Goal: Information Seeking & Learning: Learn about a topic

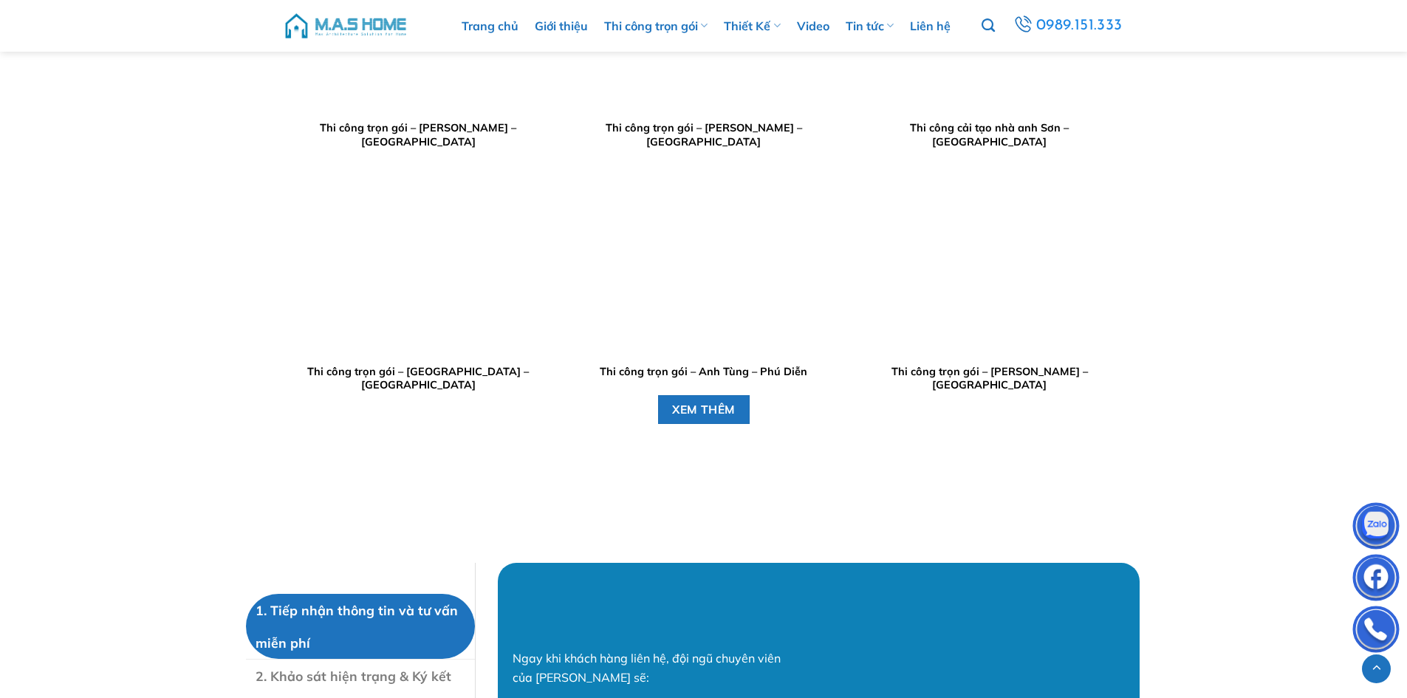
scroll to position [4949, 0]
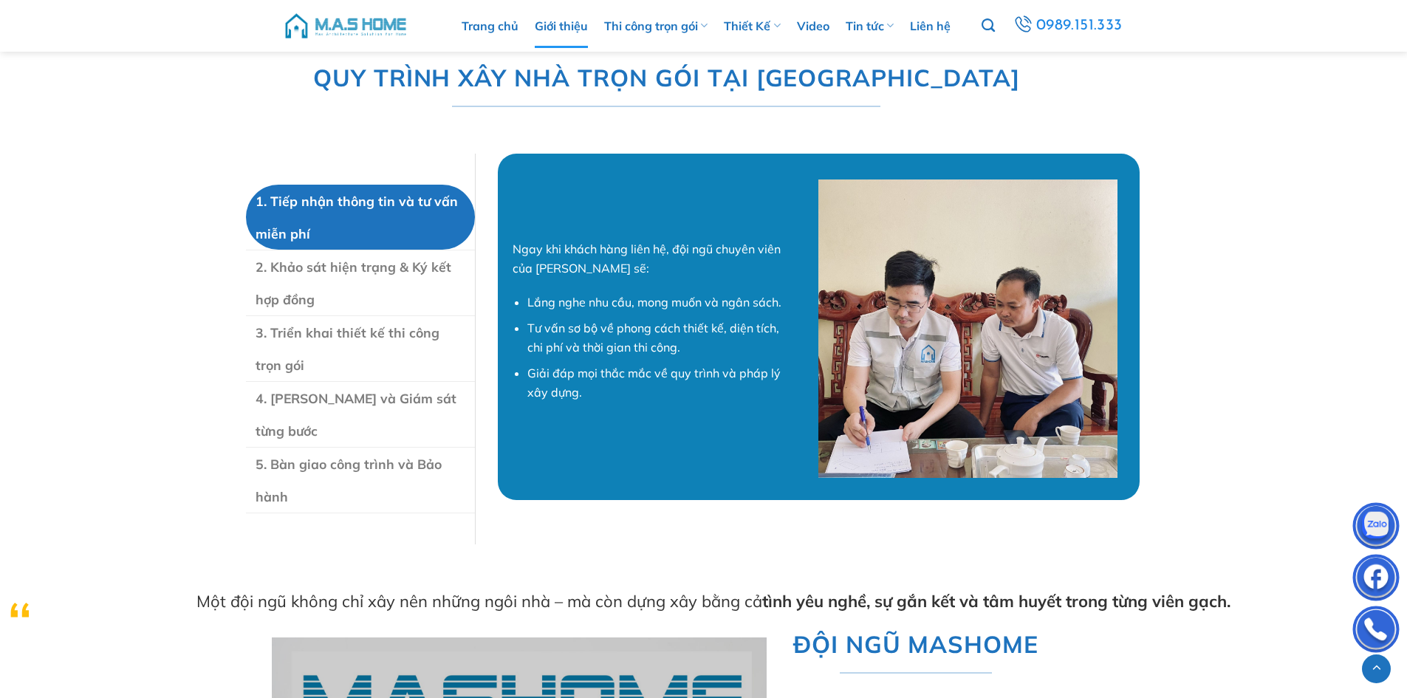
click at [560, 26] on link "Giới thiệu" at bounding box center [561, 26] width 53 height 44
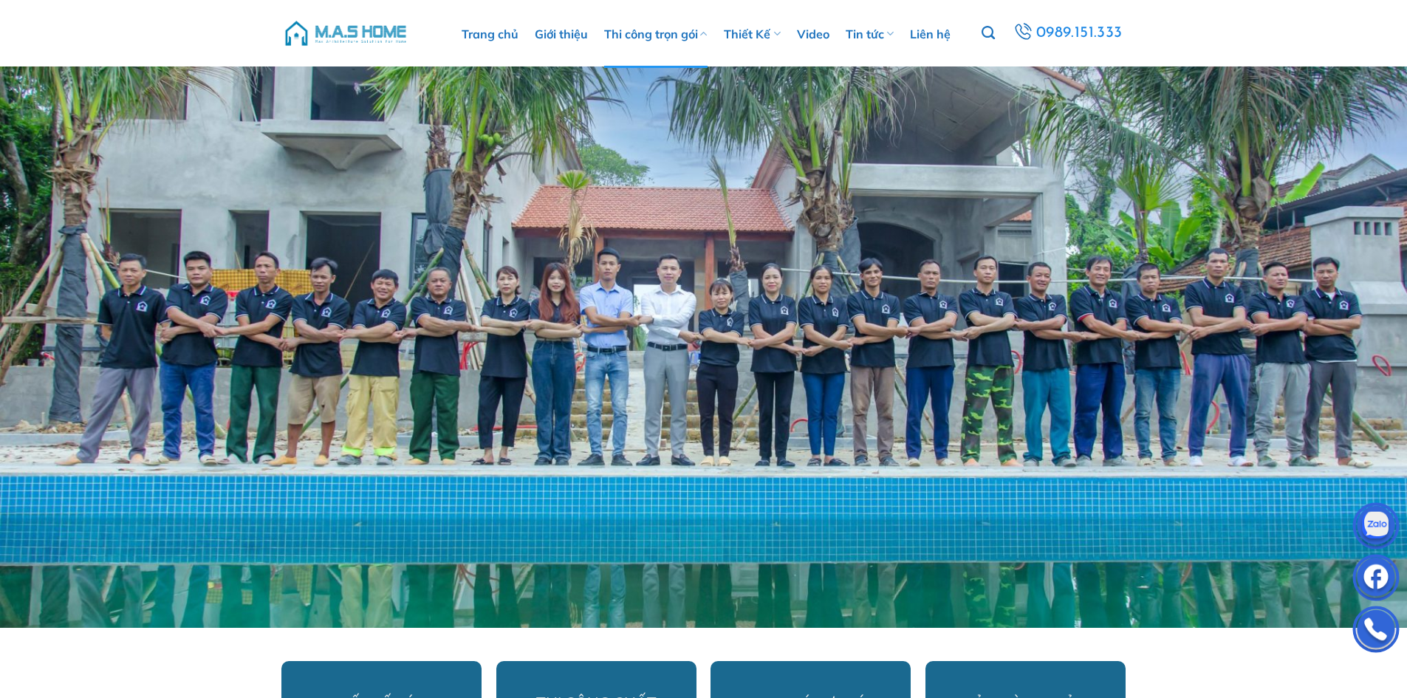
click at [634, 35] on link "Thi công trọn gói" at bounding box center [655, 34] width 103 height 68
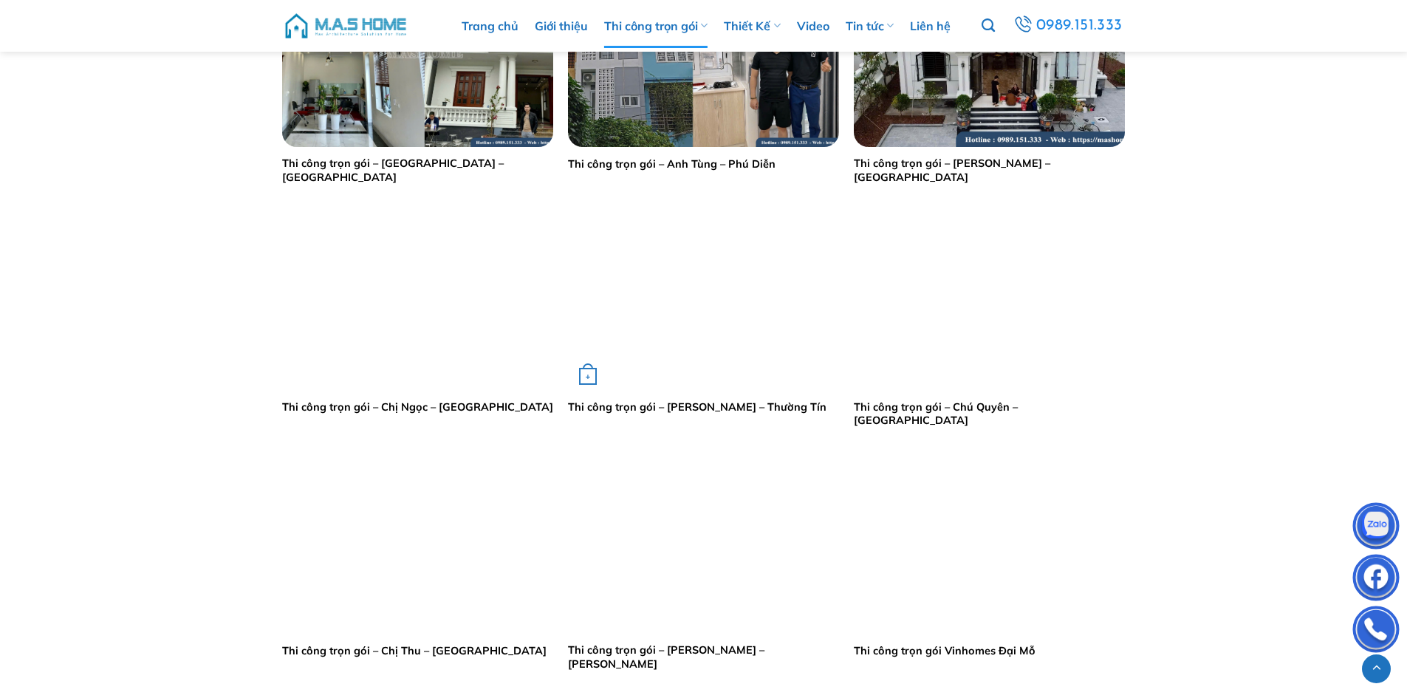
scroll to position [1182, 0]
